Goal: Task Accomplishment & Management: Manage account settings

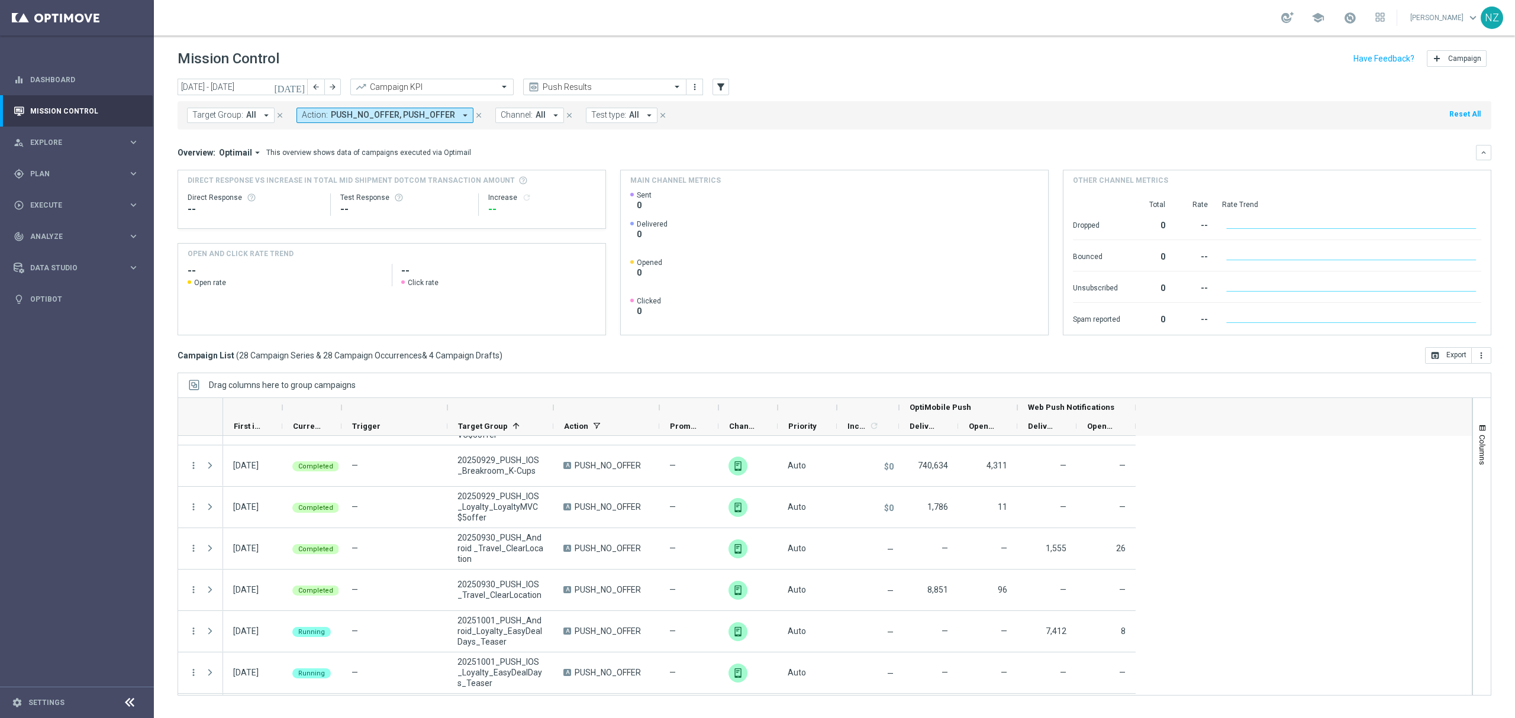
scroll to position [157, 0]
click at [70, 111] on link "Mission Control" at bounding box center [84, 110] width 109 height 31
click at [58, 171] on span "Plan" at bounding box center [79, 173] width 98 height 7
click at [60, 237] on span "Templates" at bounding box center [73, 233] width 85 height 7
click at [59, 237] on span "Templates" at bounding box center [73, 233] width 85 height 7
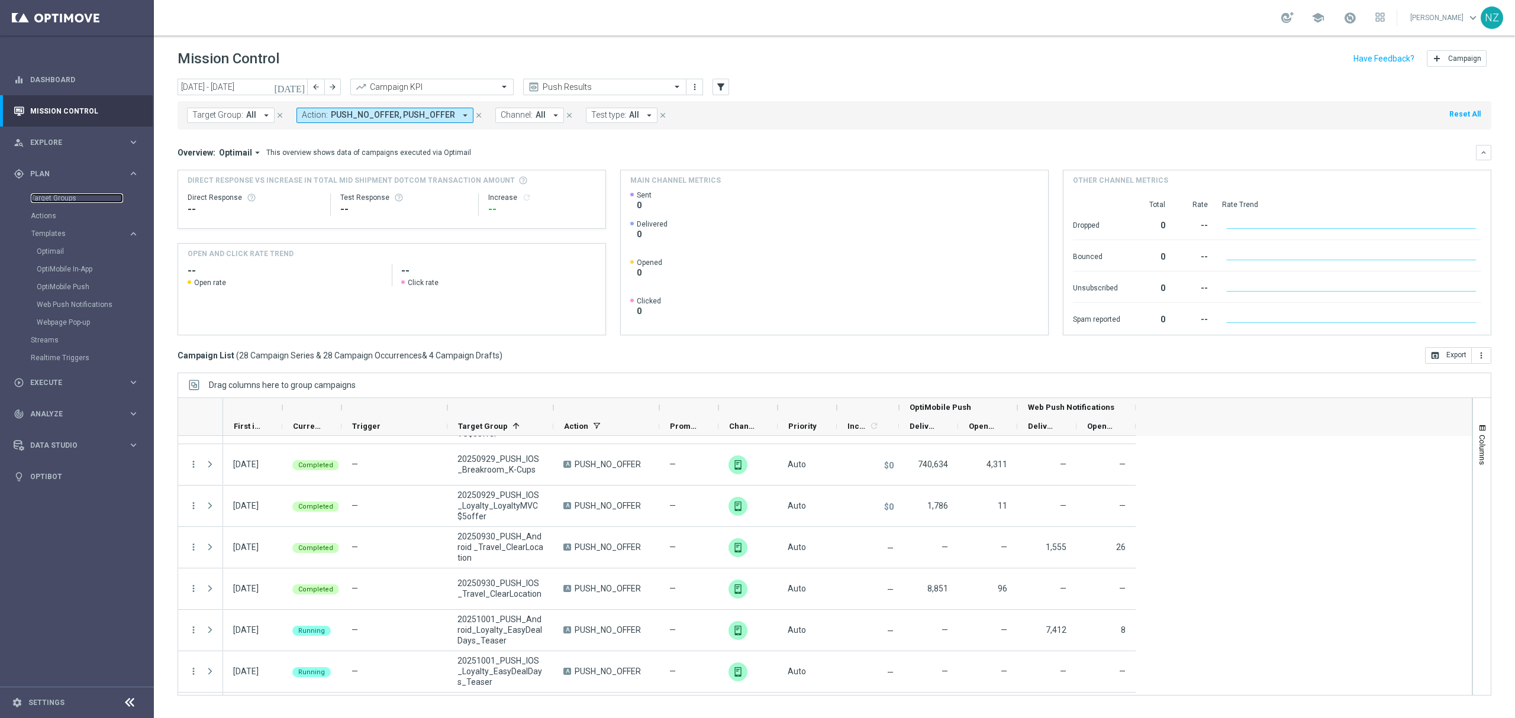
drag, startPoint x: 72, startPoint y: 197, endPoint x: 123, endPoint y: 227, distance: 59.2
click at [72, 197] on link "Target Groups" at bounding box center [77, 197] width 92 height 9
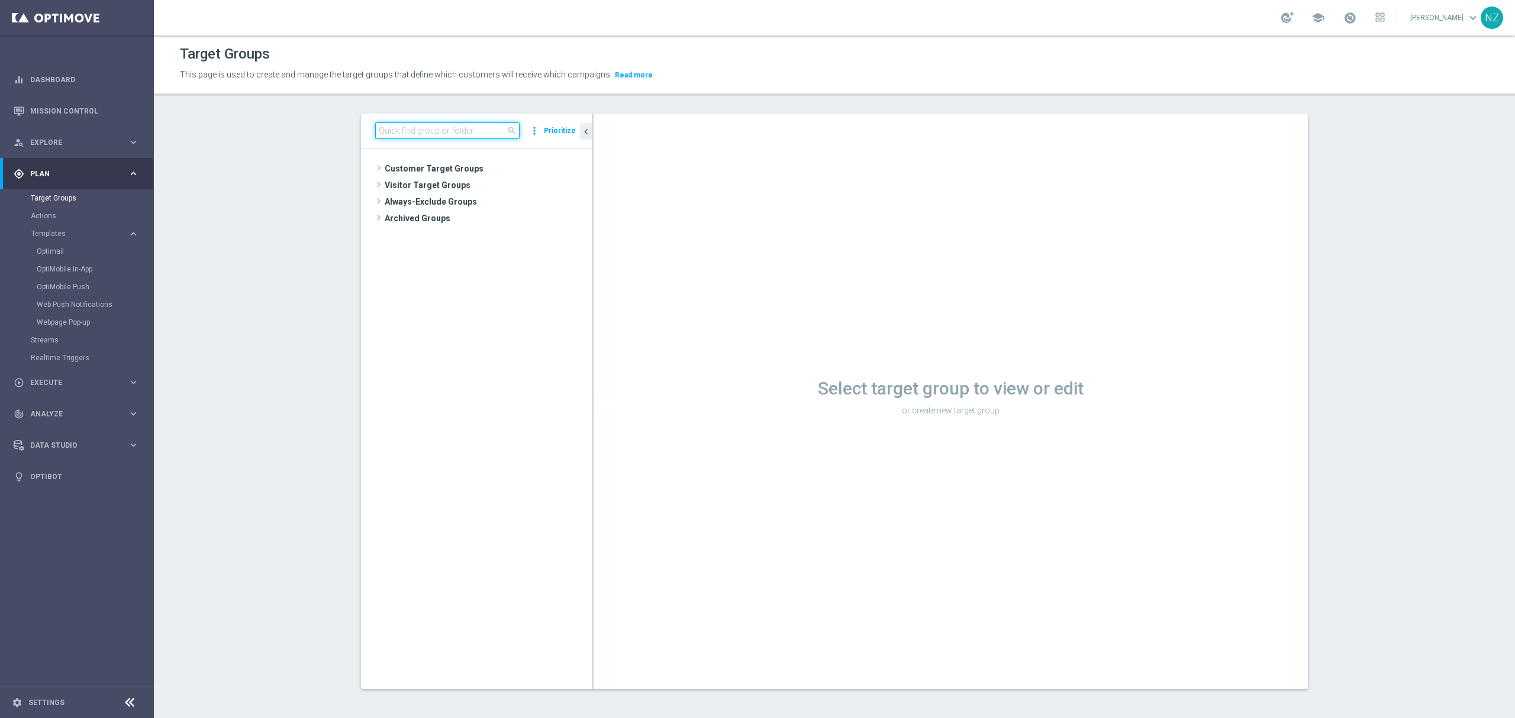
click at [422, 138] on input at bounding box center [447, 130] width 144 height 17
type input "twilio"
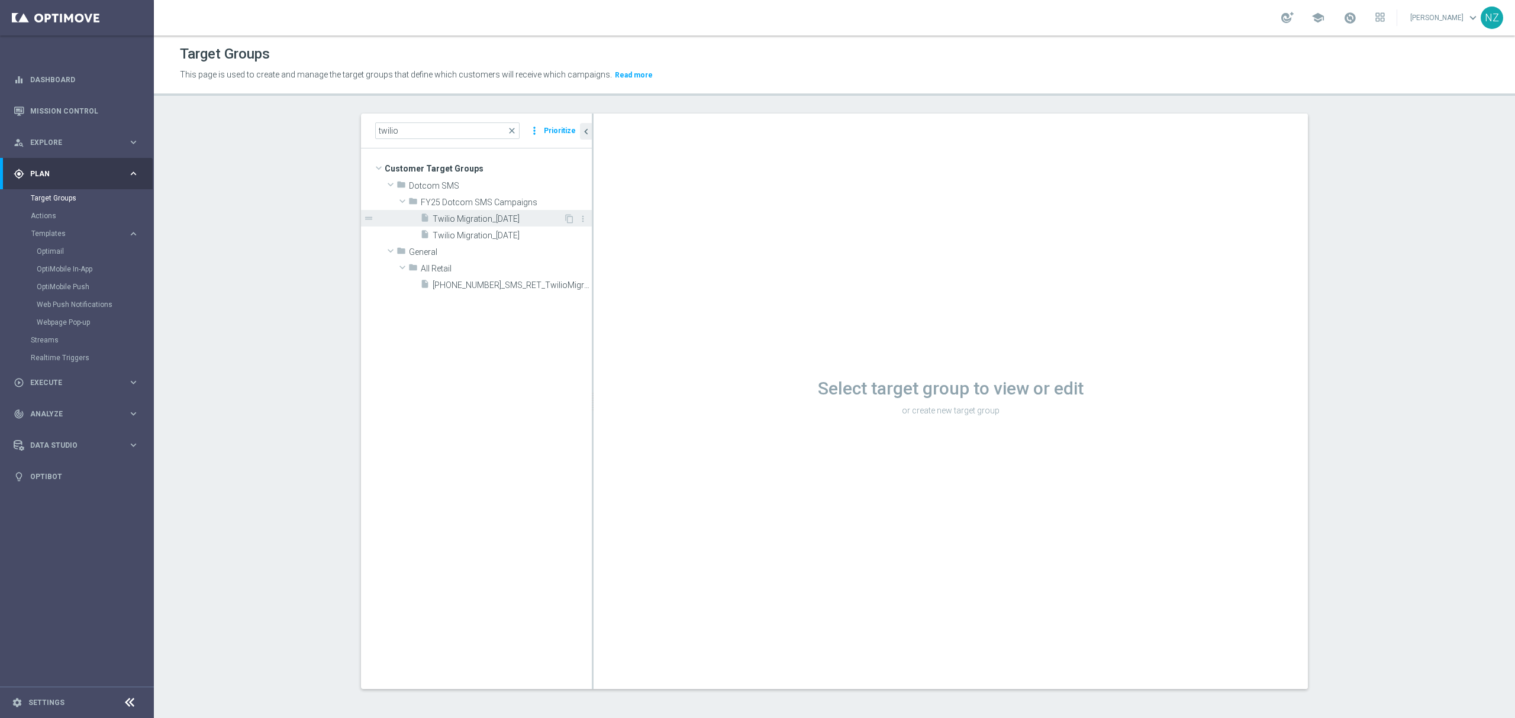
click at [496, 216] on span "Twilio Migration_[DATE]" at bounding box center [497, 219] width 131 height 10
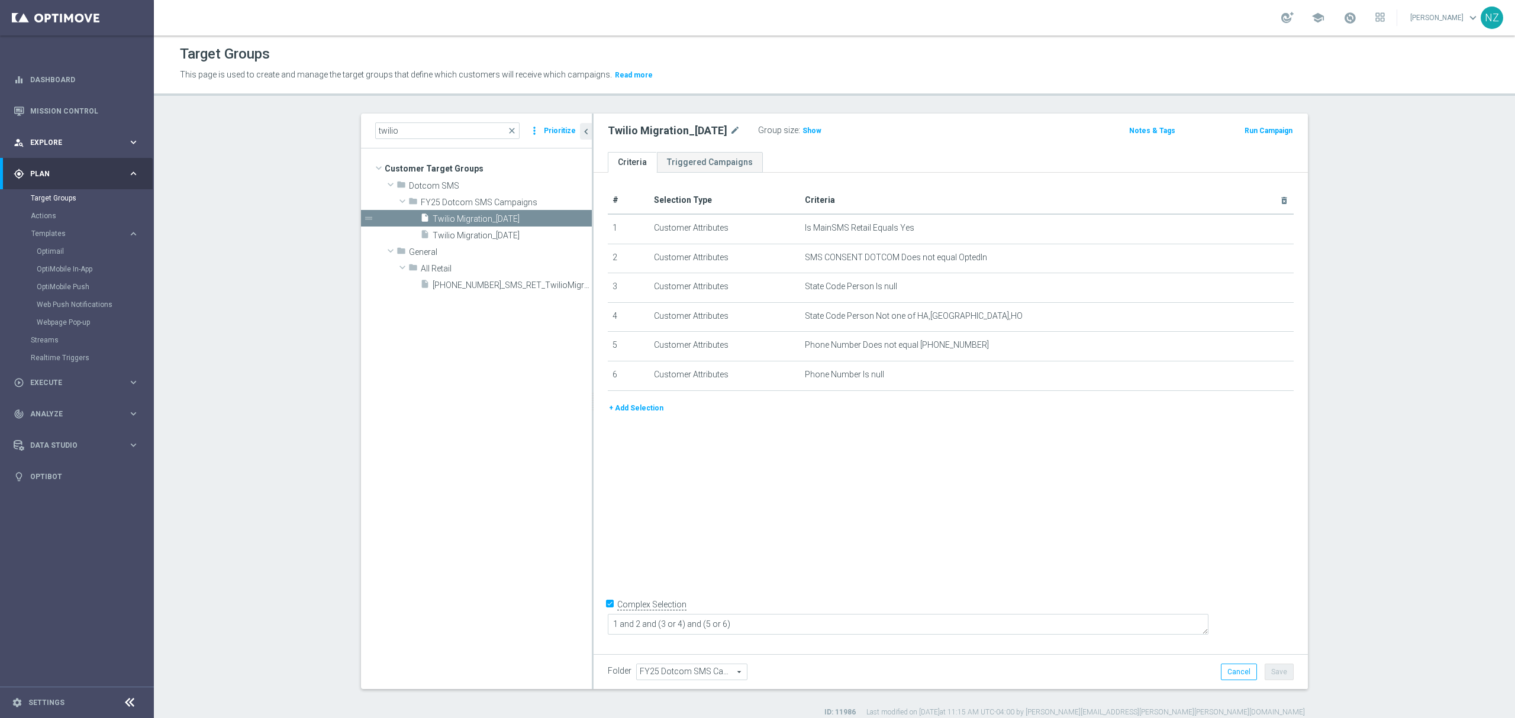
click at [37, 147] on div "person_search Explore" at bounding box center [71, 142] width 114 height 11
click at [77, 163] on link "Customer Explorer" at bounding box center [77, 166] width 92 height 9
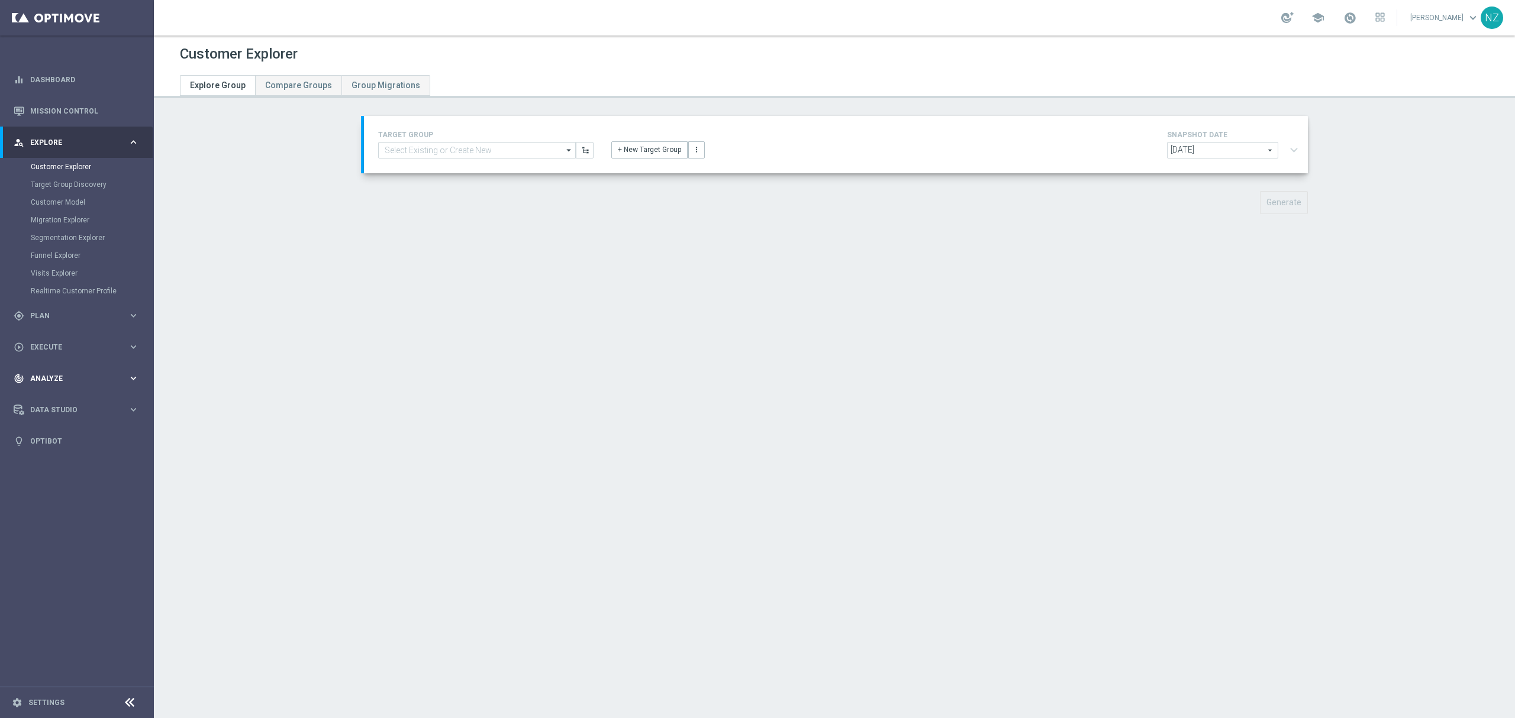
click at [57, 373] on div "track_changes Analyze" at bounding box center [71, 378] width 114 height 11
click at [63, 256] on div "Customer 360" at bounding box center [92, 261] width 122 height 18
click at [63, 261] on link "Customer 360" at bounding box center [77, 260] width 92 height 9
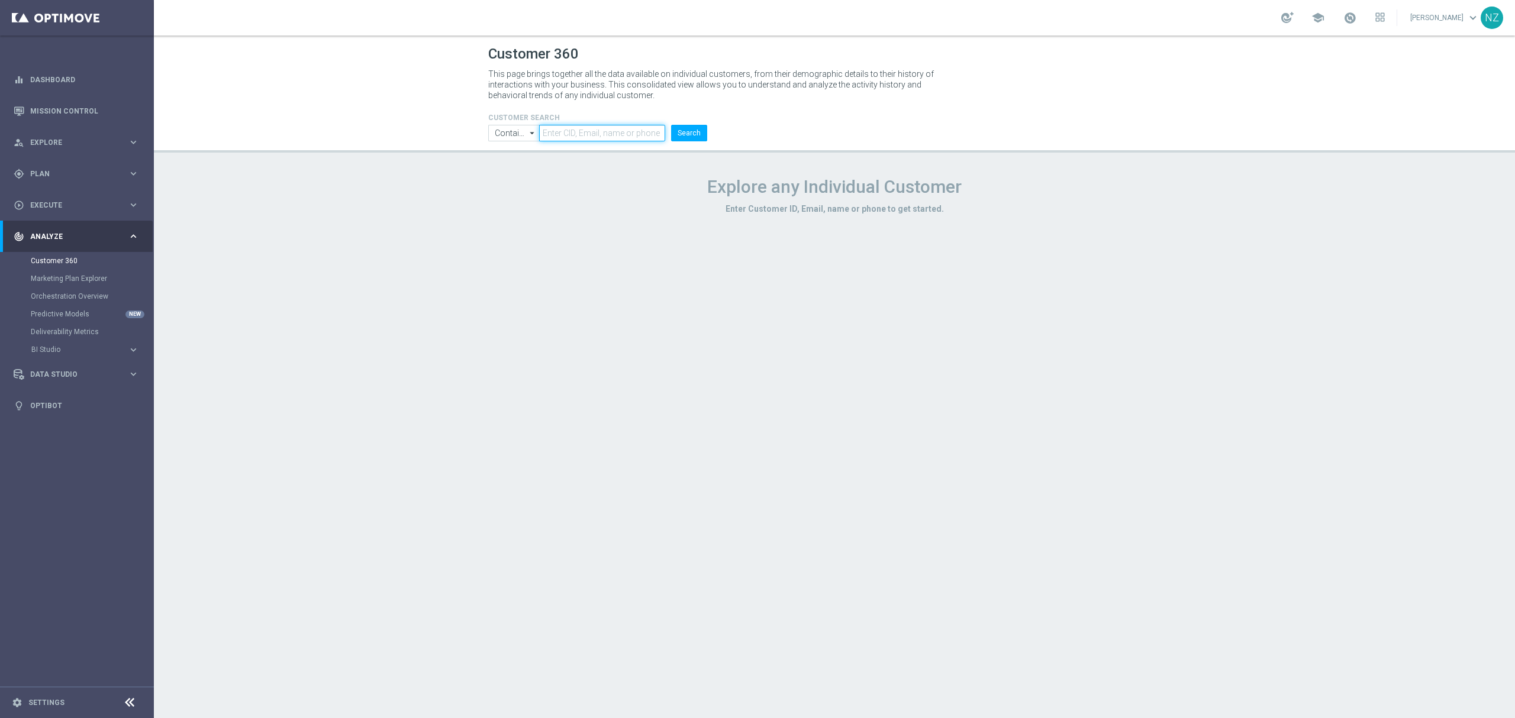
click at [593, 127] on input "text" at bounding box center [602, 133] width 126 height 17
paste input "[EMAIL_ADDRESS][PERSON_NAME][PERSON_NAME][DOMAIN_NAME]"
type input "[EMAIL_ADDRESS][PERSON_NAME][PERSON_NAME][DOMAIN_NAME]"
click at [671, 125] on button "Search" at bounding box center [689, 133] width 36 height 17
click at [852, 112] on div "CUSTOMER SEARCH Contains Contains arrow_drop_down Drag here to set row groups D…" at bounding box center [834, 123] width 710 height 38
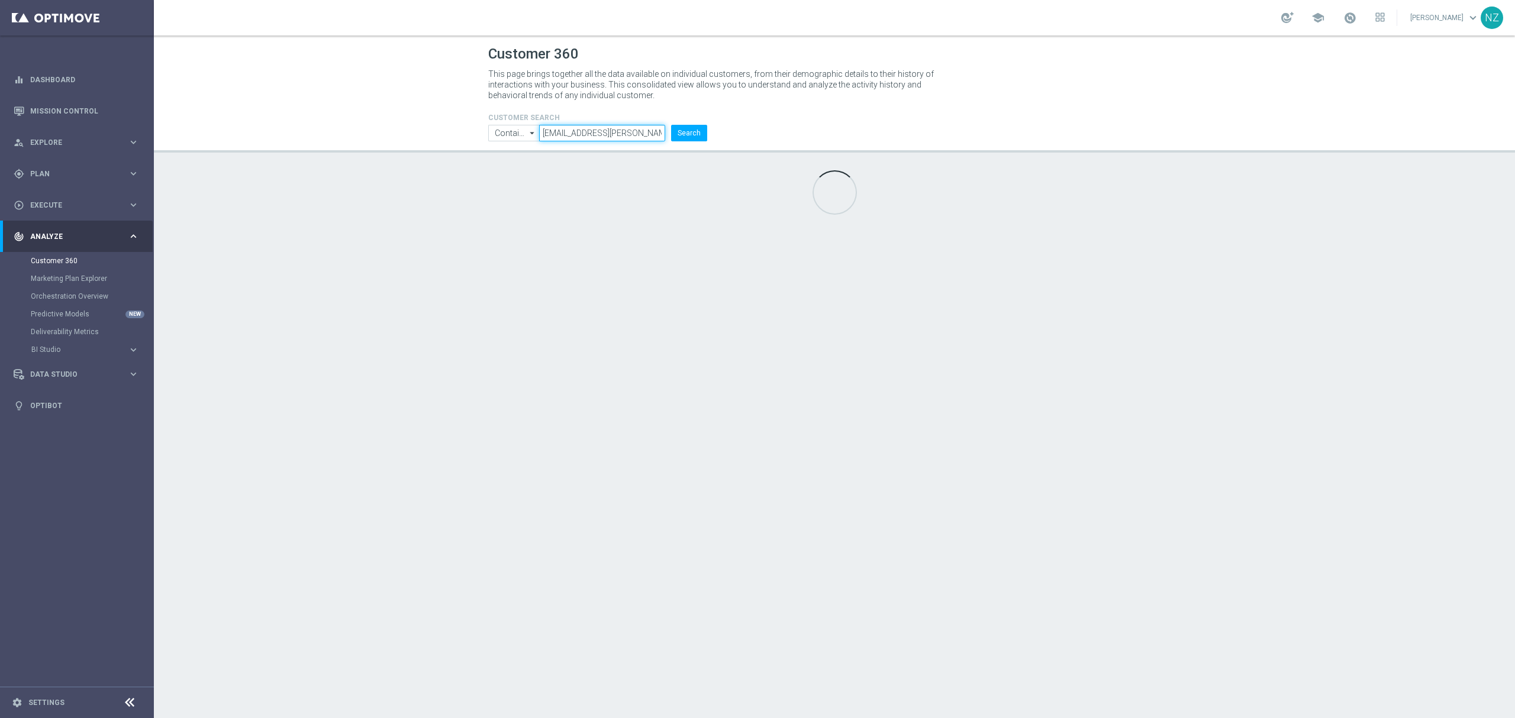
click at [589, 136] on input "[EMAIL_ADDRESS][PERSON_NAME][PERSON_NAME][DOMAIN_NAME]" at bounding box center [602, 133] width 126 height 17
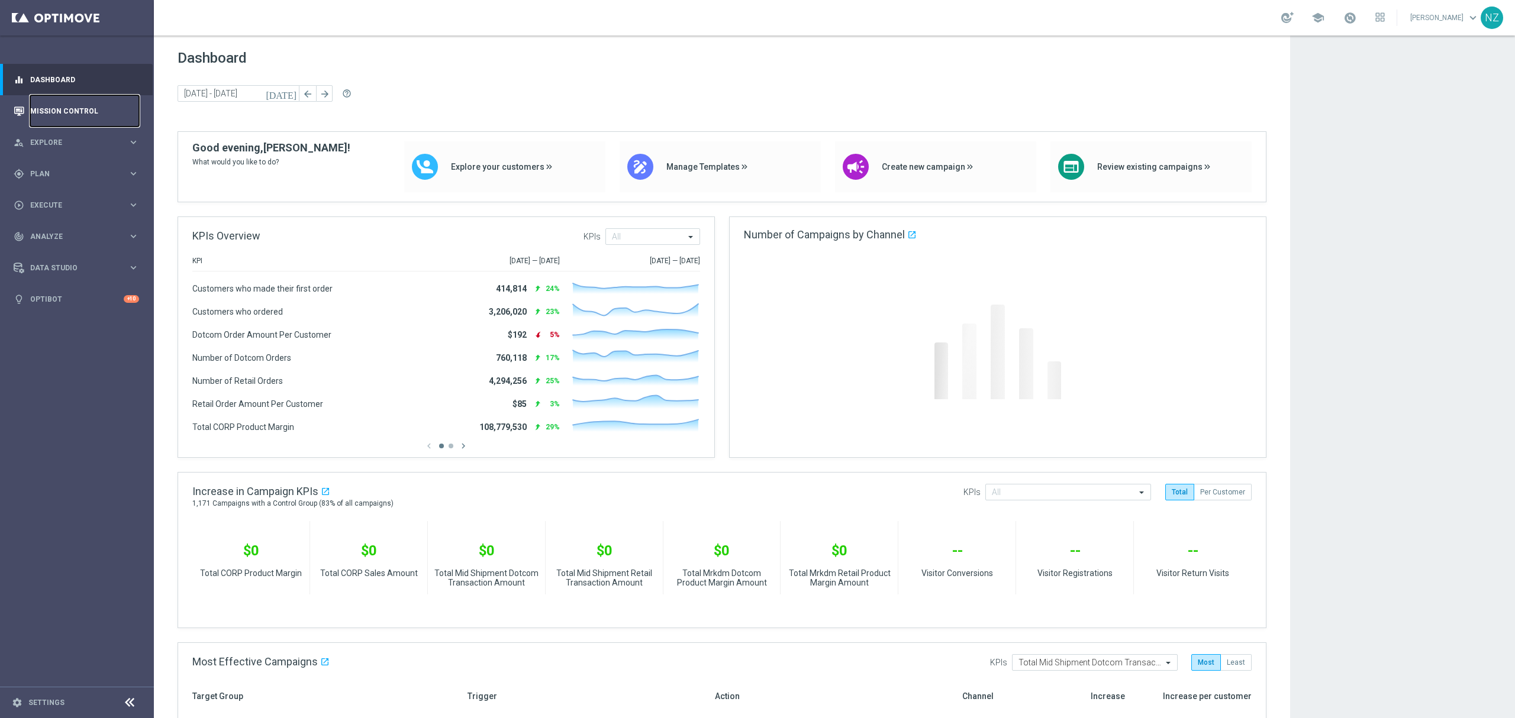
click at [43, 103] on link "Mission Control" at bounding box center [84, 110] width 109 height 31
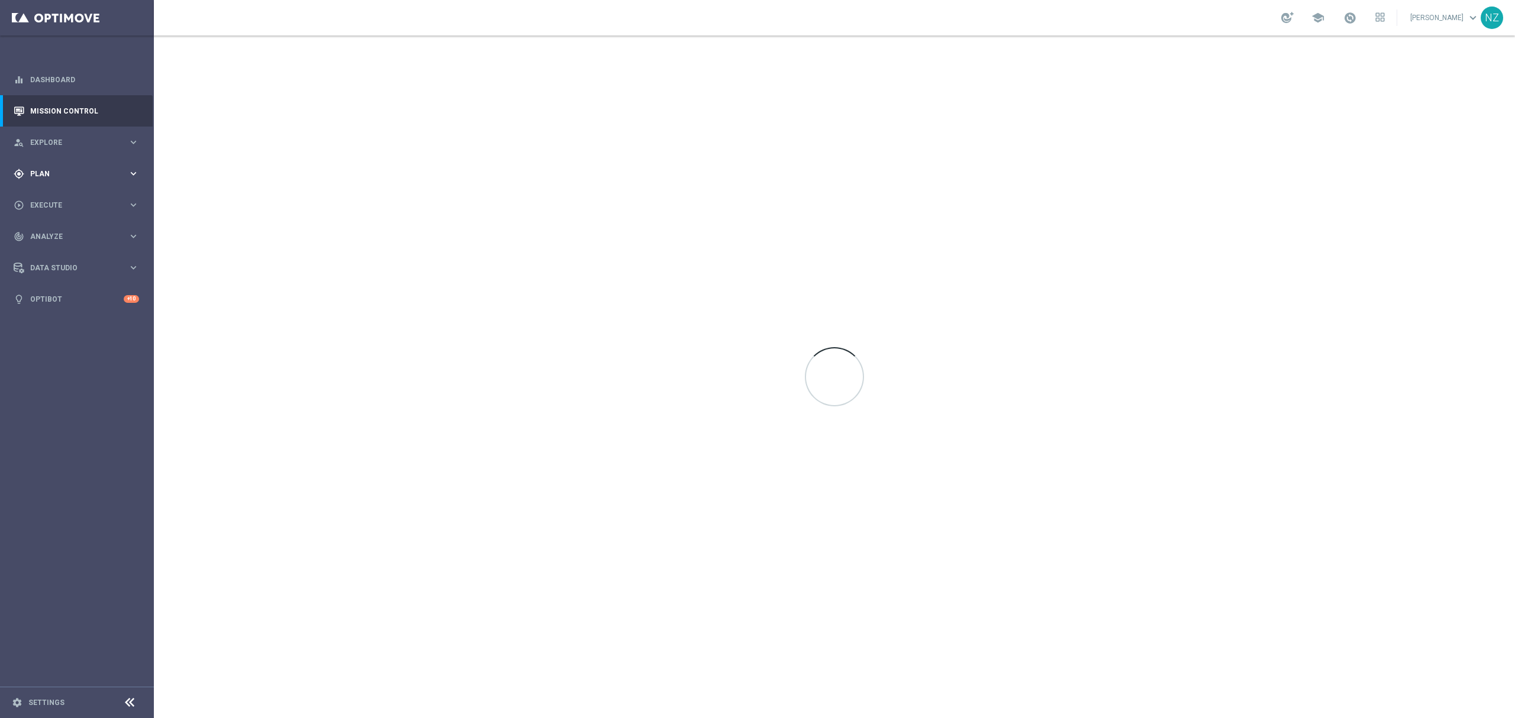
click at [65, 172] on span "Plan" at bounding box center [79, 173] width 98 height 7
click at [62, 199] on link "Target Groups" at bounding box center [77, 197] width 92 height 9
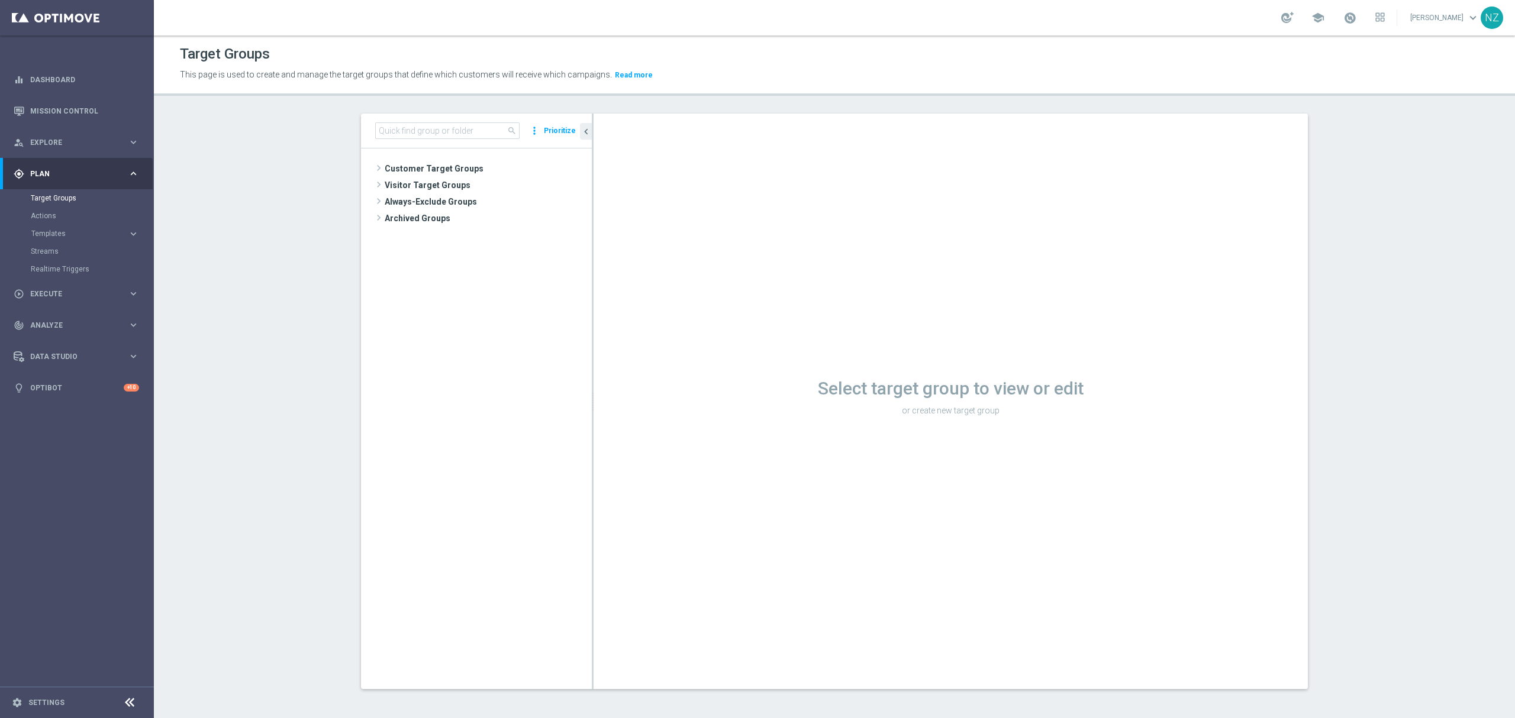
click at [157, 182] on section "search more_vert Prioritize Customer Target Groups library_add create_new_folder" at bounding box center [834, 411] width 1361 height 594
click at [414, 131] on input at bounding box center [447, 130] width 144 height 17
click at [422, 124] on input at bounding box center [447, 130] width 144 height 17
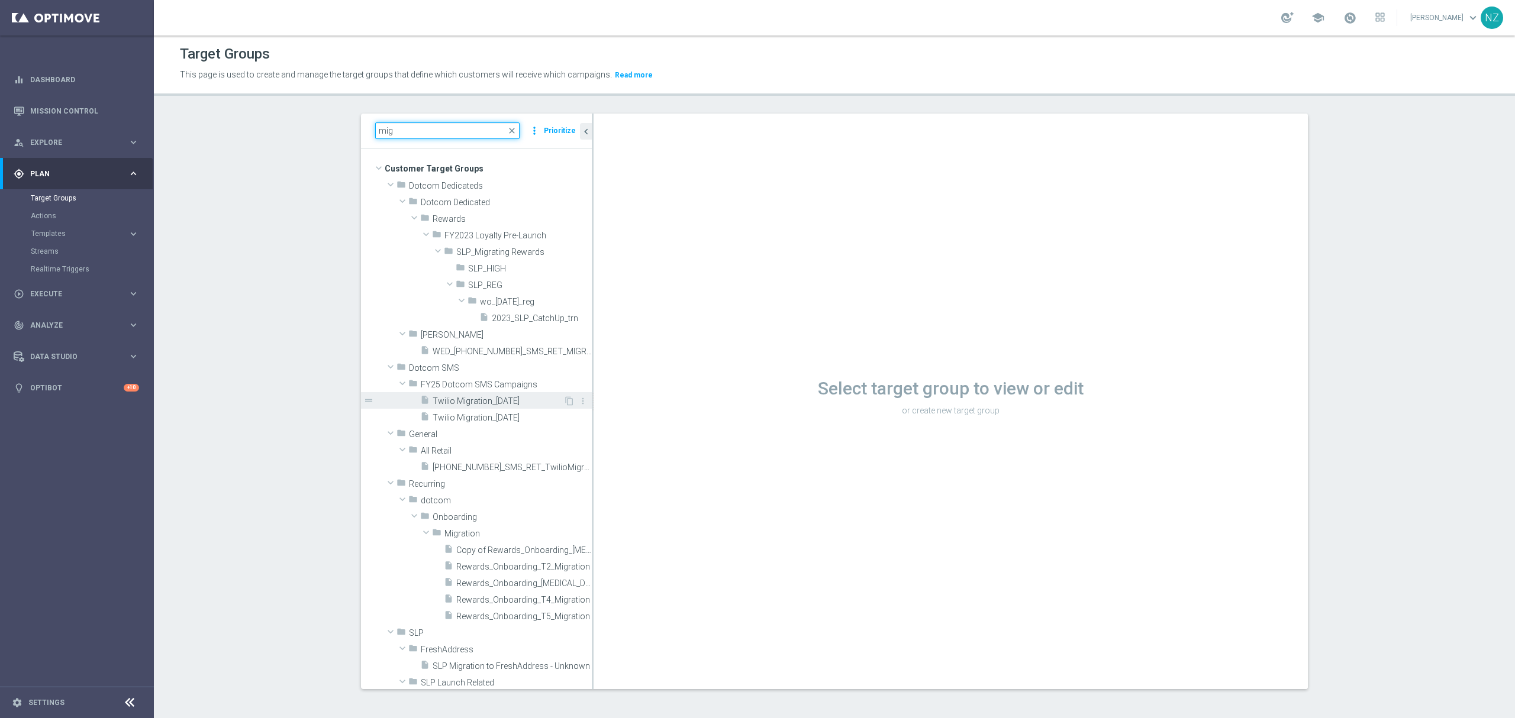
type input "mig"
click at [490, 398] on span "Twilio Migration_[DATE]" at bounding box center [497, 401] width 131 height 10
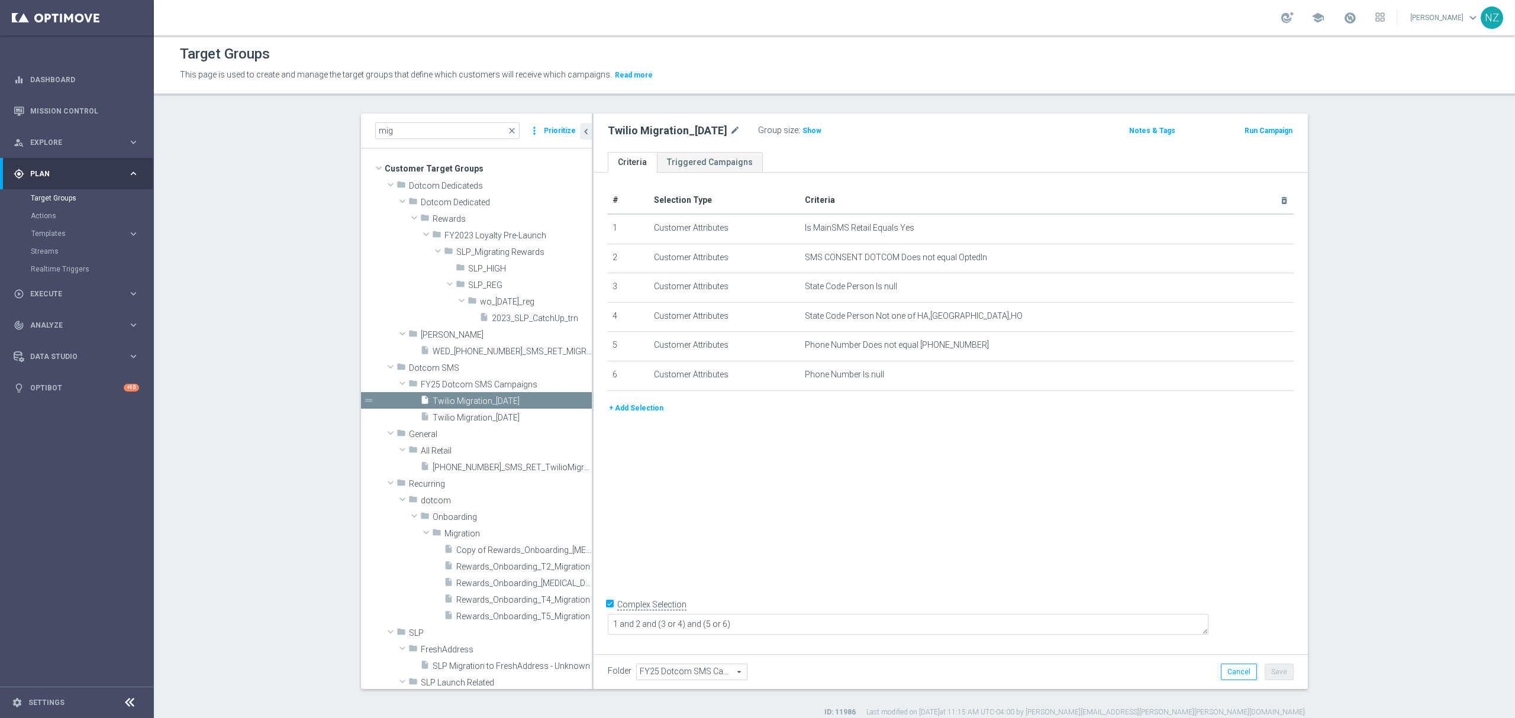
drag, startPoint x: 602, startPoint y: 131, endPoint x: 725, endPoint y: 131, distance: 123.1
click at [725, 131] on h2 "Twilio Migration_[DATE]" at bounding box center [668, 131] width 120 height 14
copy h2 "Twilio Migration_[DATE]"
